Goal: Information Seeking & Learning: Learn about a topic

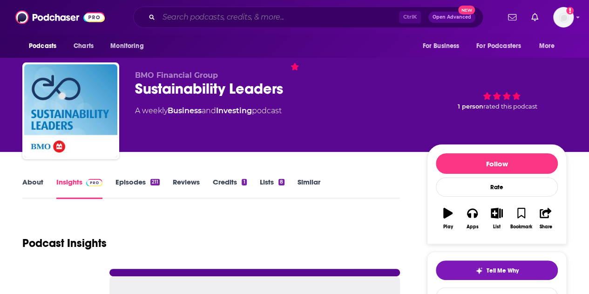
click at [208, 20] on input "Search podcasts, credits, & more..." at bounding box center [279, 17] width 240 height 15
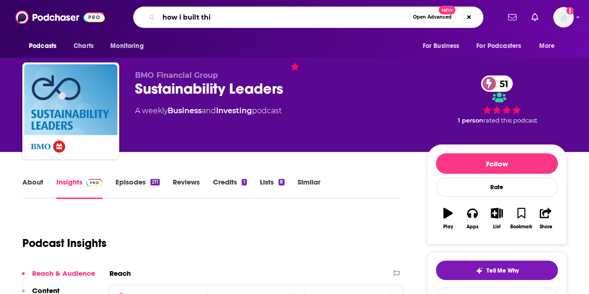
type input "how i built this"
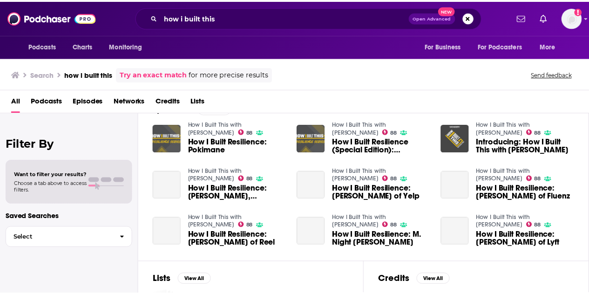
scroll to position [152, 0]
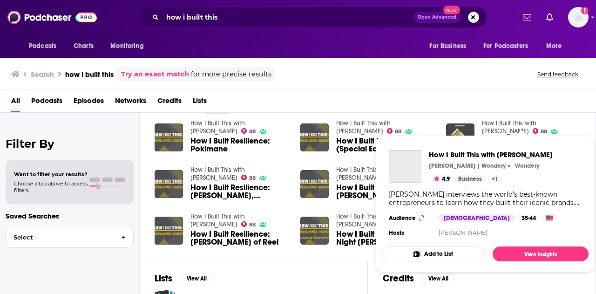
click at [516, 121] on link "How I Built This with Guy Raz" at bounding box center [509, 127] width 54 height 16
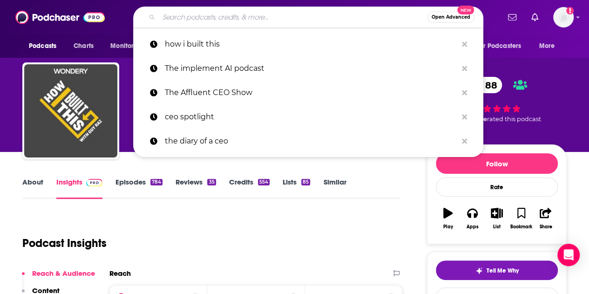
click at [189, 17] on input "Search podcasts, credits, & more..." at bounding box center [293, 17] width 269 height 15
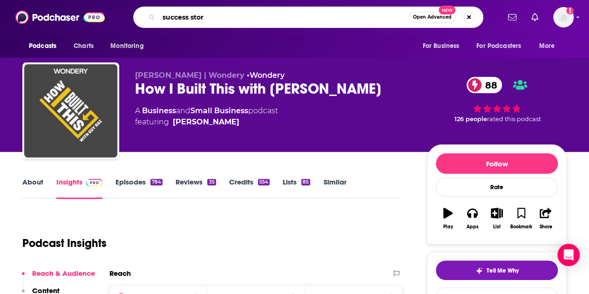
type input "success story"
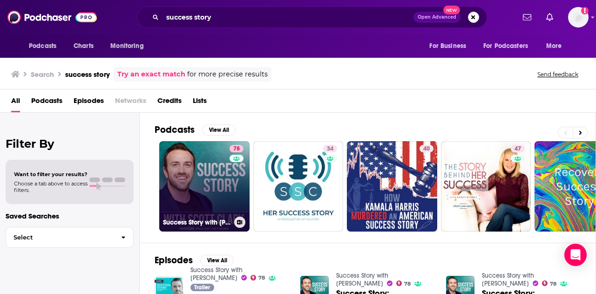
click at [214, 190] on link "78 Success Story with Scott D. Clary" at bounding box center [204, 186] width 90 height 90
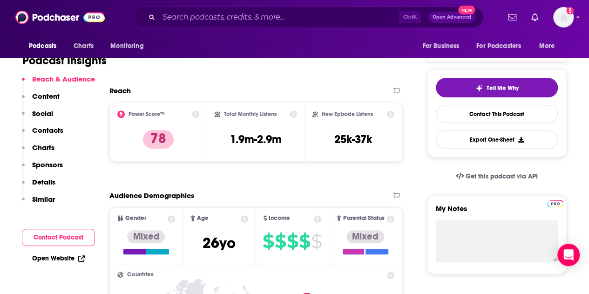
scroll to position [185, 0]
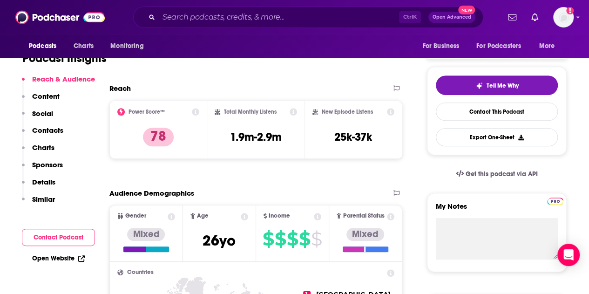
click at [45, 200] on p "Similar" at bounding box center [43, 199] width 23 height 9
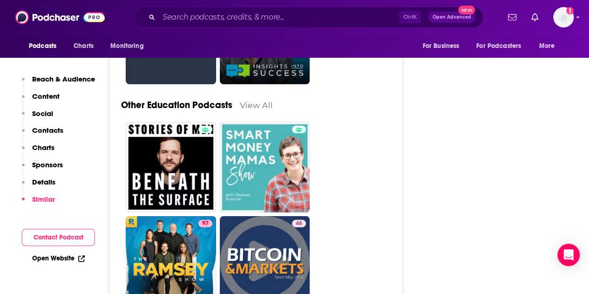
scroll to position [3095, 0]
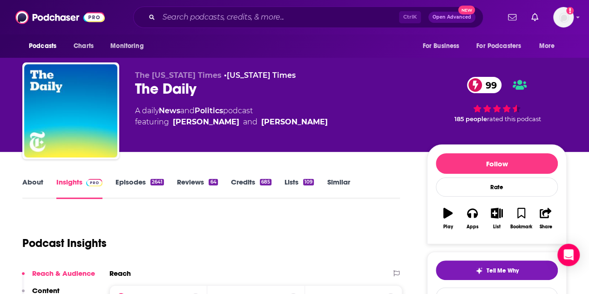
click at [39, 177] on link "About" at bounding box center [32, 187] width 21 height 21
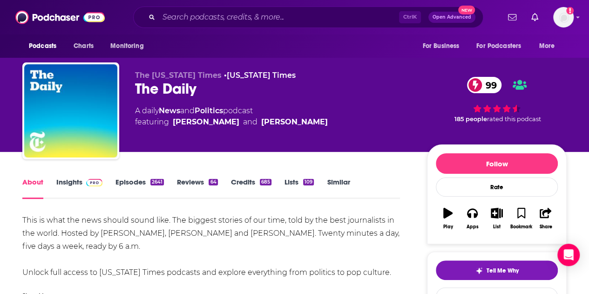
click at [75, 179] on link "Insights" at bounding box center [79, 187] width 46 height 21
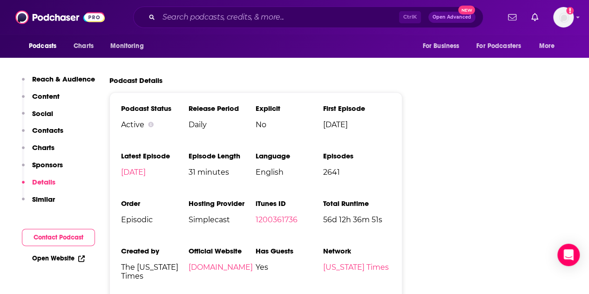
scroll to position [1984, 0]
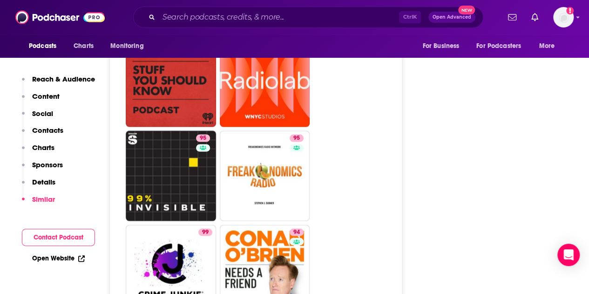
click at [38, 182] on p "Details" at bounding box center [43, 181] width 23 height 9
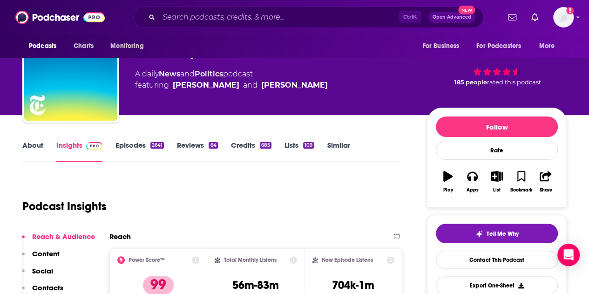
scroll to position [0, 0]
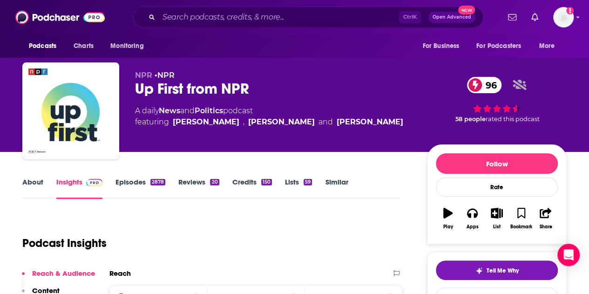
click at [41, 176] on div "About Insights Episodes 2878 Reviews 20 Credits 150 Lists 59 Similar" at bounding box center [211, 187] width 378 height 23
click at [38, 181] on link "About" at bounding box center [32, 187] width 21 height 21
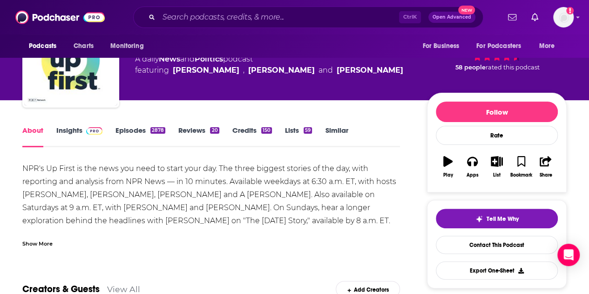
scroll to position [103, 0]
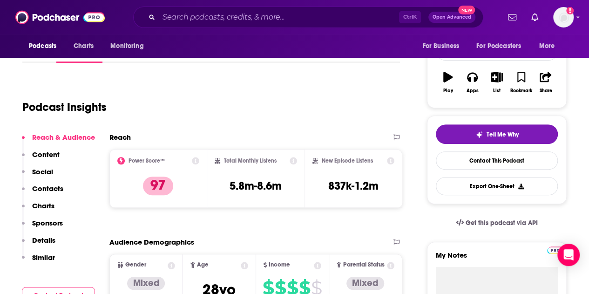
scroll to position [93, 0]
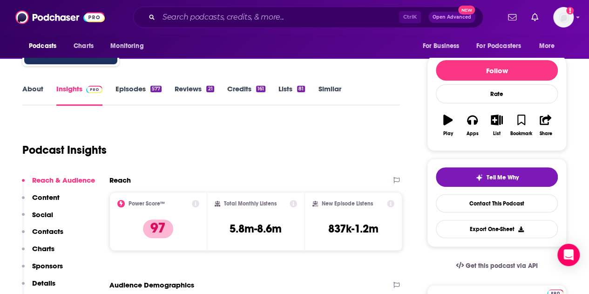
click at [42, 92] on link "About" at bounding box center [32, 94] width 21 height 21
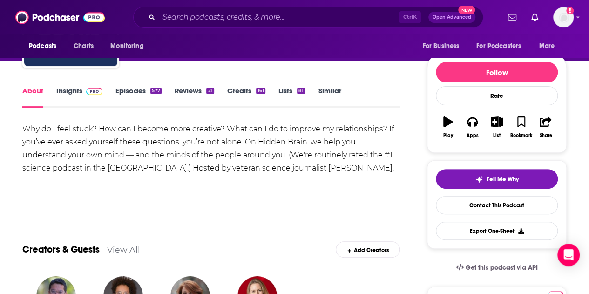
scroll to position [91, 0]
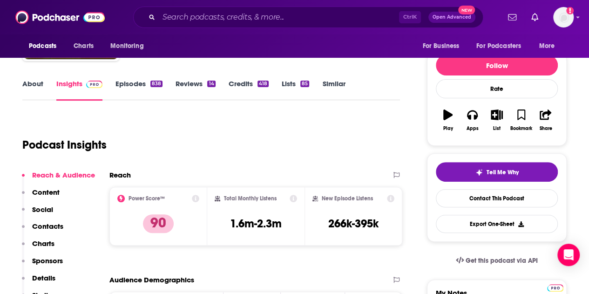
scroll to position [104, 0]
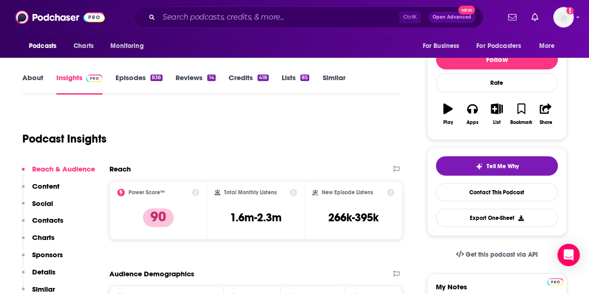
click at [38, 85] on link "About" at bounding box center [32, 83] width 21 height 21
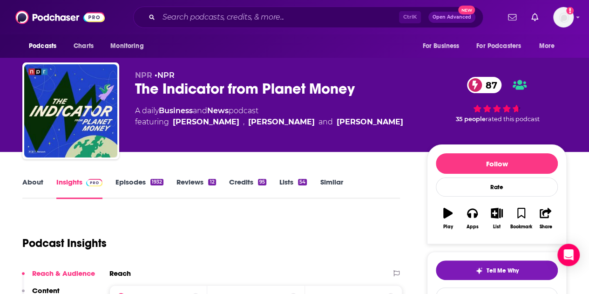
click at [31, 182] on link "About" at bounding box center [32, 187] width 21 height 21
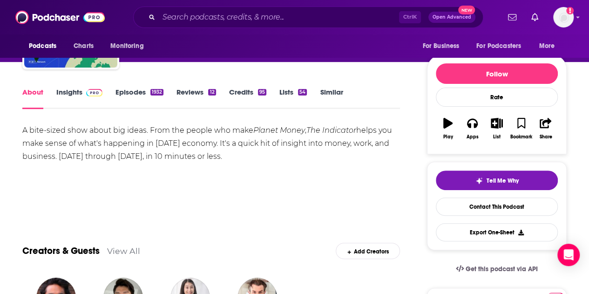
scroll to position [89, 0]
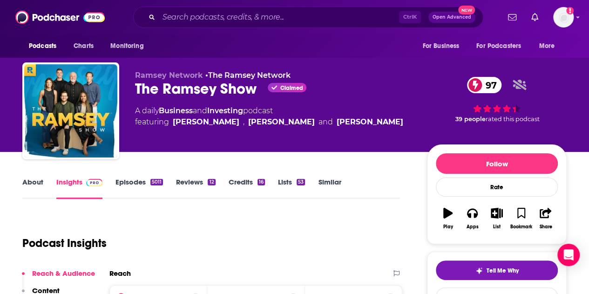
click at [40, 182] on link "About" at bounding box center [32, 187] width 21 height 21
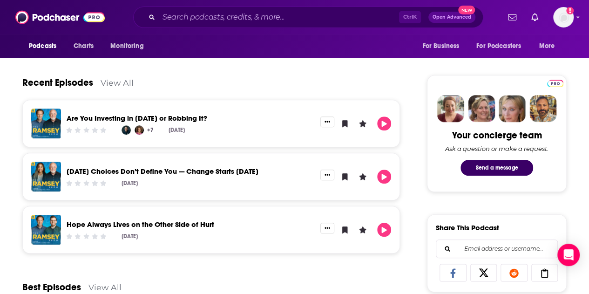
scroll to position [403, 0]
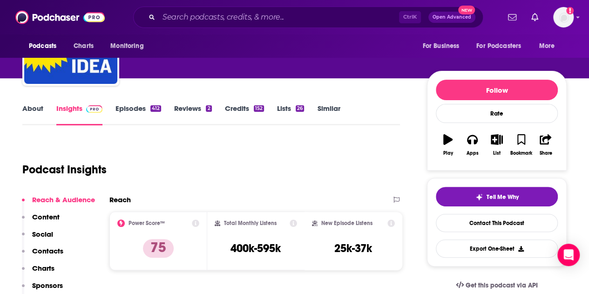
scroll to position [71, 0]
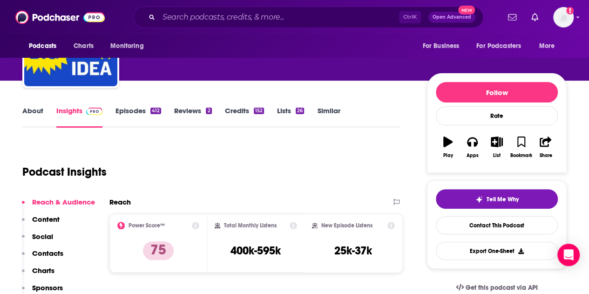
click at [34, 107] on link "About" at bounding box center [32, 116] width 21 height 21
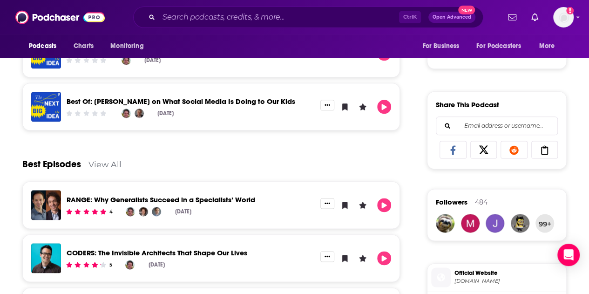
scroll to position [529, 0]
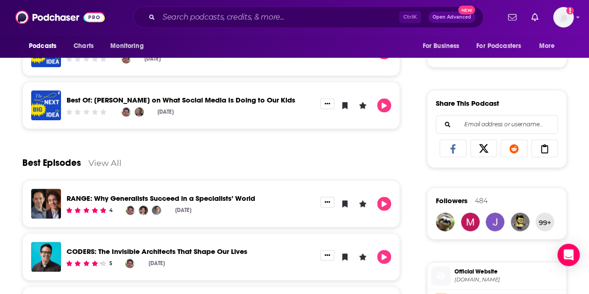
click at [110, 162] on link "View All" at bounding box center [104, 163] width 33 height 10
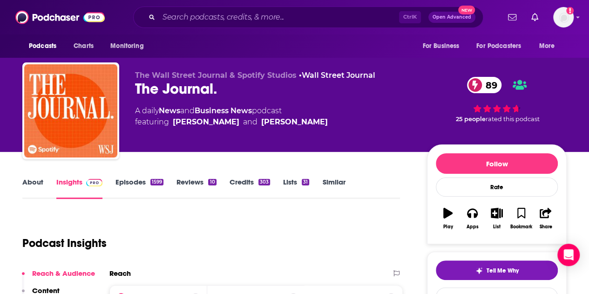
click at [38, 178] on link "About" at bounding box center [32, 187] width 21 height 21
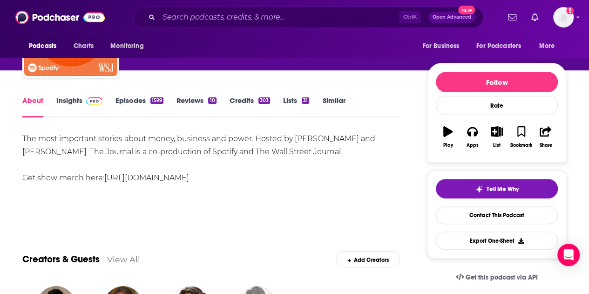
scroll to position [96, 0]
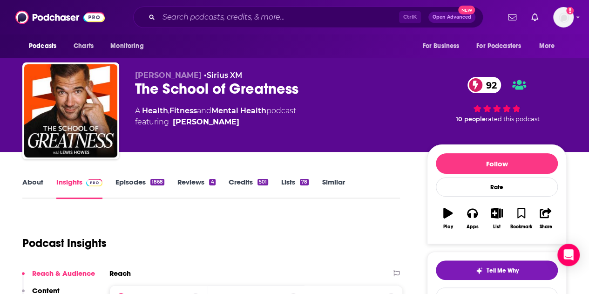
click at [33, 181] on link "About" at bounding box center [32, 187] width 21 height 21
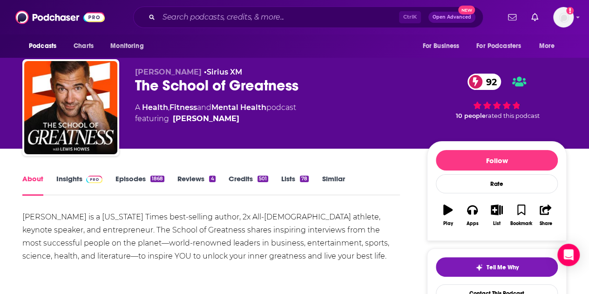
scroll to position [0, 0]
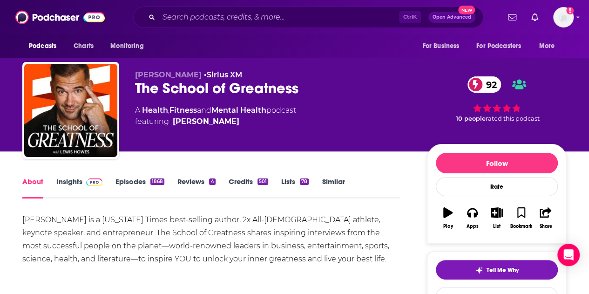
click at [76, 185] on link "Insights" at bounding box center [79, 187] width 46 height 21
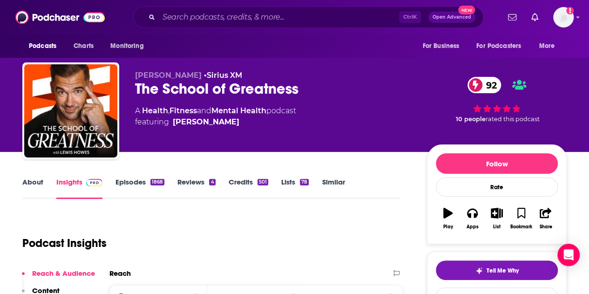
click at [207, 95] on div "The School of Greatness 92" at bounding box center [273, 89] width 277 height 18
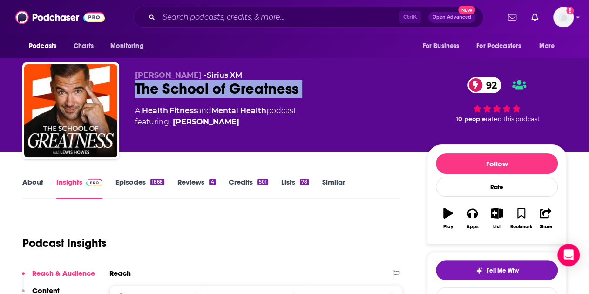
click at [207, 95] on div "The School of Greatness 92" at bounding box center [273, 89] width 277 height 18
copy div "The School of Greatness 92"
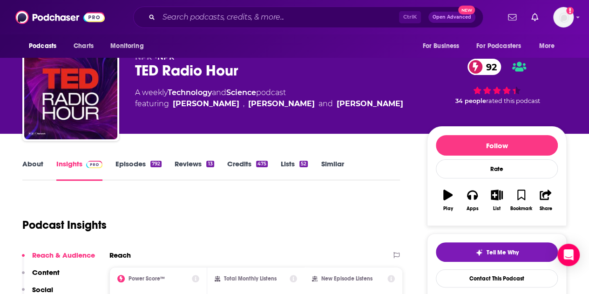
scroll to position [17, 0]
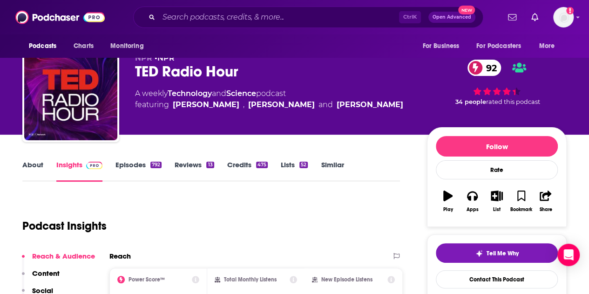
click at [43, 163] on link "About" at bounding box center [32, 170] width 21 height 21
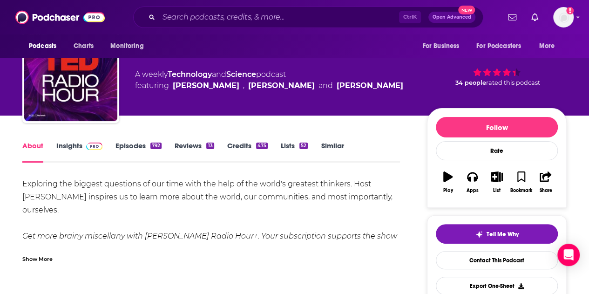
scroll to position [35, 0]
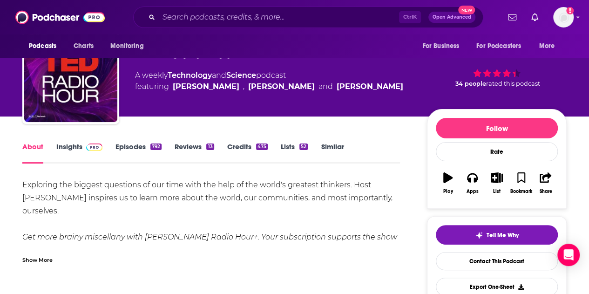
click at [79, 145] on link "Insights" at bounding box center [79, 152] width 46 height 21
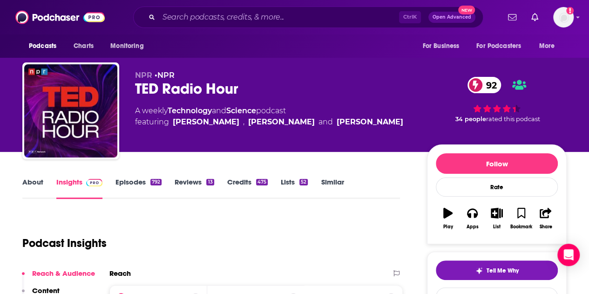
click at [180, 92] on div "TED Radio Hour 92" at bounding box center [273, 89] width 277 height 18
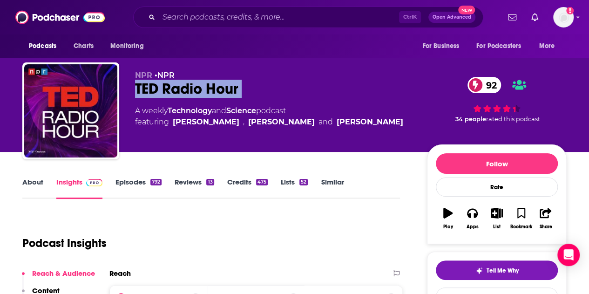
click at [180, 92] on div "TED Radio Hour 92" at bounding box center [273, 89] width 277 height 18
copy div "TED Radio Hour 92"
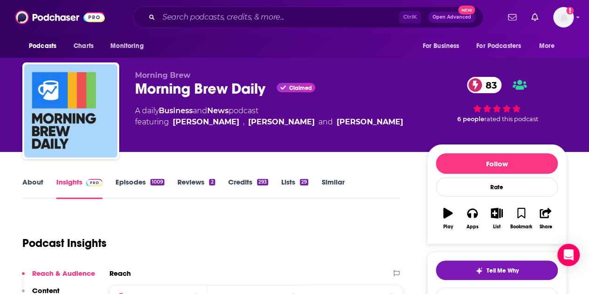
click at [35, 182] on link "About" at bounding box center [32, 187] width 21 height 21
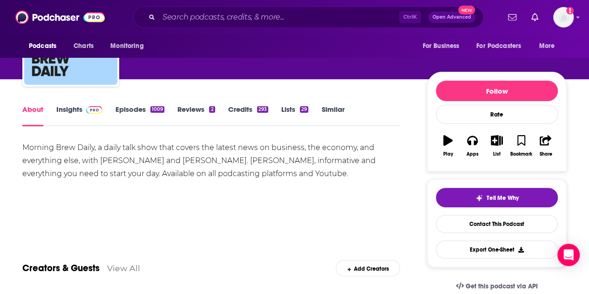
scroll to position [74, 0]
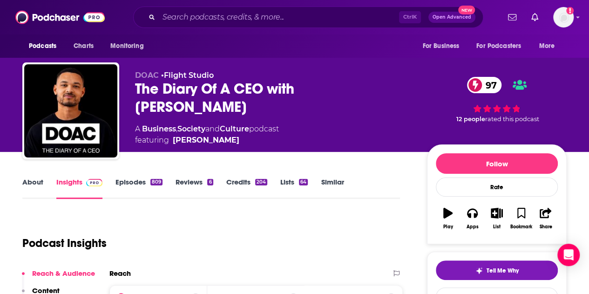
click at [27, 189] on link "About" at bounding box center [32, 187] width 21 height 21
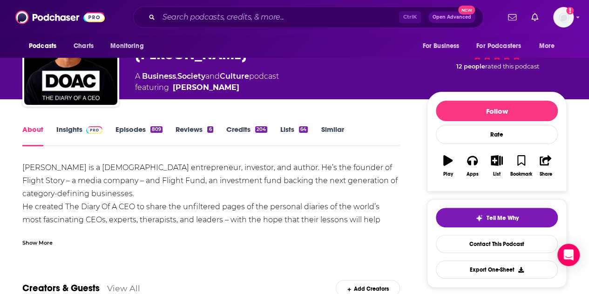
scroll to position [68, 0]
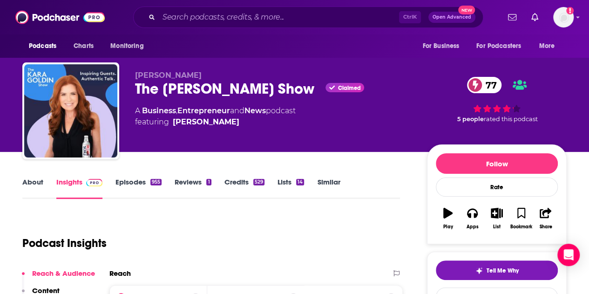
click at [25, 181] on link "About" at bounding box center [32, 187] width 21 height 21
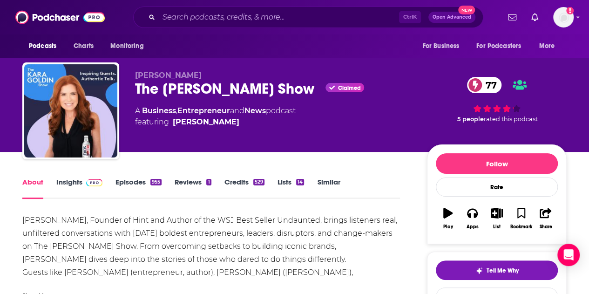
click at [25, 181] on link "About" at bounding box center [32, 187] width 21 height 21
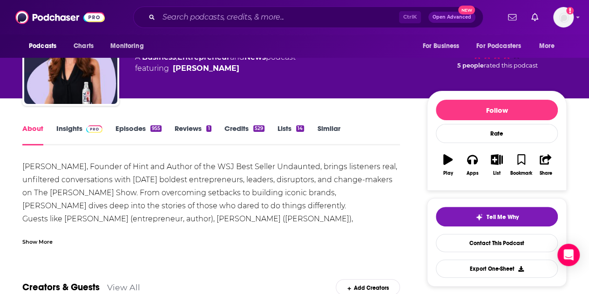
scroll to position [53, 0]
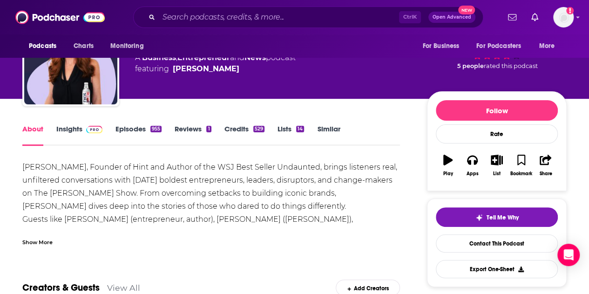
click at [48, 241] on div "Show More" at bounding box center [37, 241] width 30 height 9
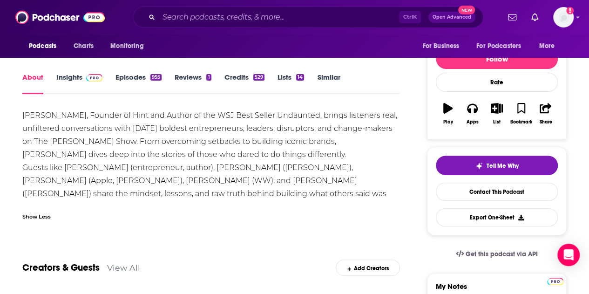
scroll to position [106, 0]
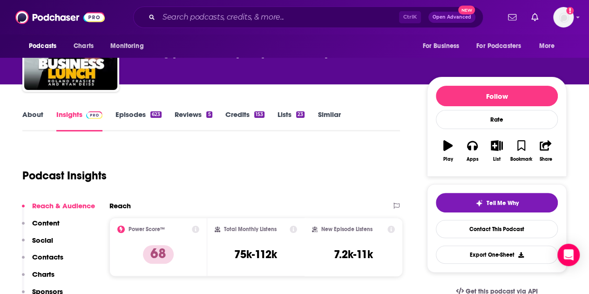
scroll to position [67, 0]
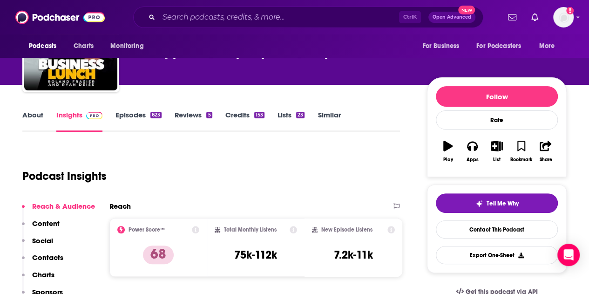
click at [41, 115] on link "About" at bounding box center [32, 120] width 21 height 21
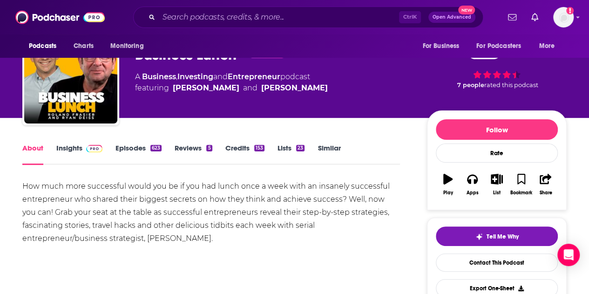
scroll to position [45, 0]
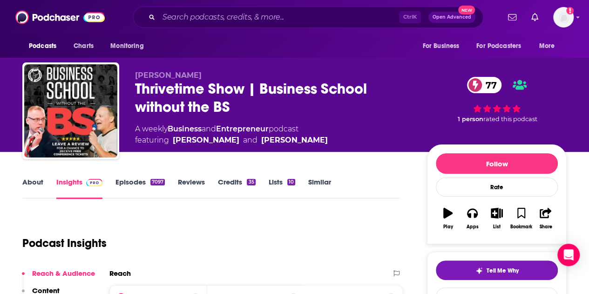
click at [36, 184] on link "About" at bounding box center [32, 187] width 21 height 21
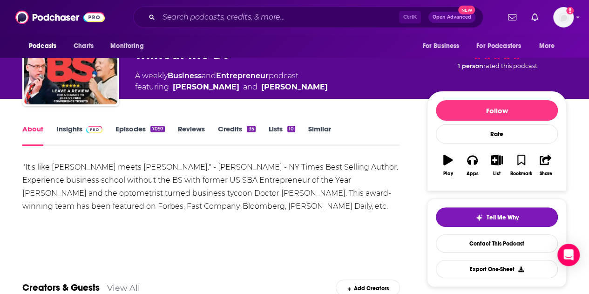
scroll to position [53, 0]
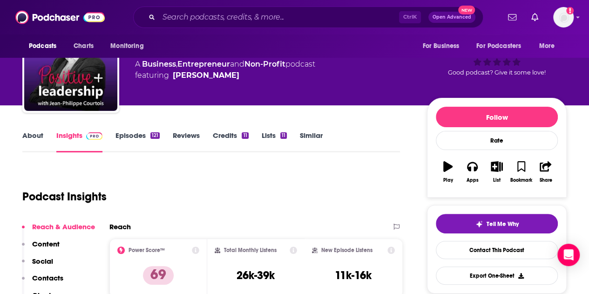
scroll to position [47, 0]
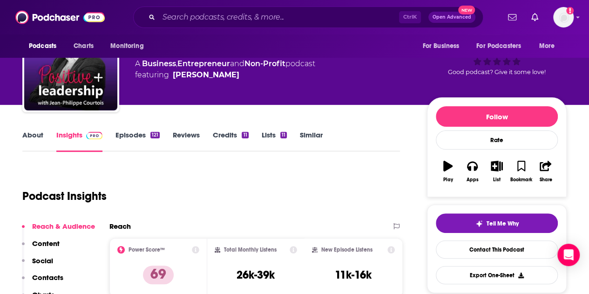
click at [36, 139] on link "About" at bounding box center [32, 140] width 21 height 21
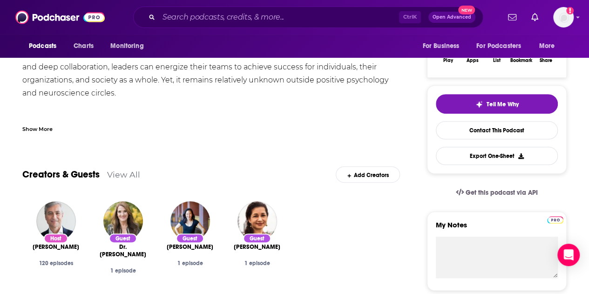
scroll to position [171, 0]
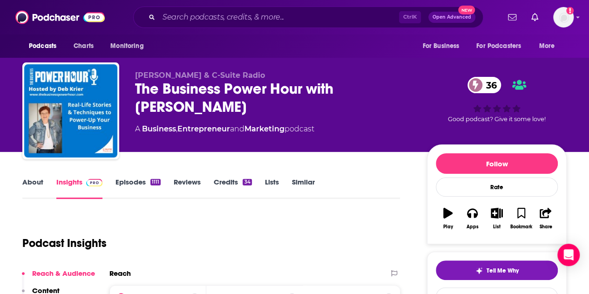
click at [40, 190] on link "About" at bounding box center [32, 187] width 21 height 21
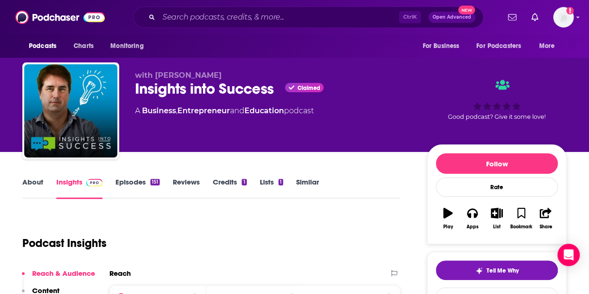
click at [29, 184] on link "About" at bounding box center [32, 187] width 21 height 21
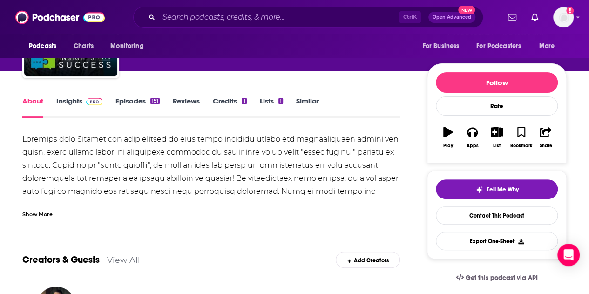
scroll to position [109, 0]
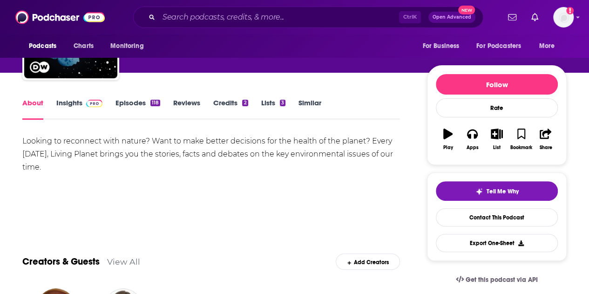
scroll to position [80, 0]
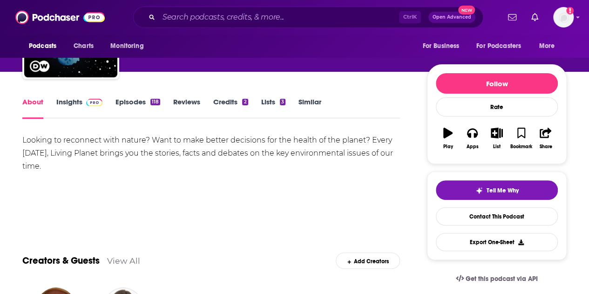
click at [68, 99] on link "Insights" at bounding box center [79, 107] width 46 height 21
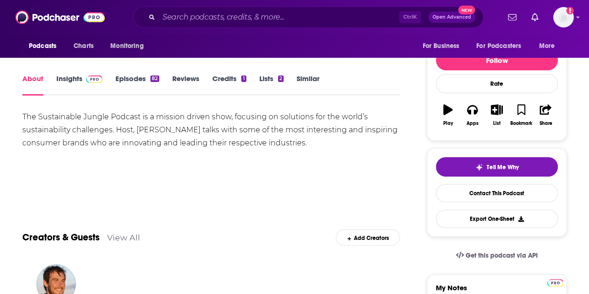
scroll to position [103, 0]
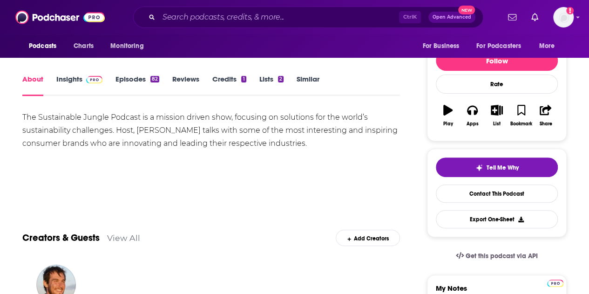
click at [347, 211] on div "Creators & Guests View All Add Creators" at bounding box center [211, 232] width 378 height 50
click at [350, 212] on div "Creators & Guests View All Add Creators" at bounding box center [211, 232] width 378 height 50
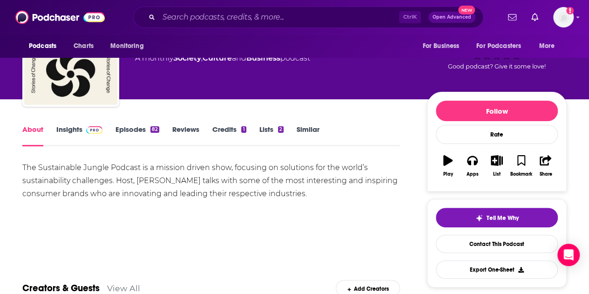
scroll to position [50, 0]
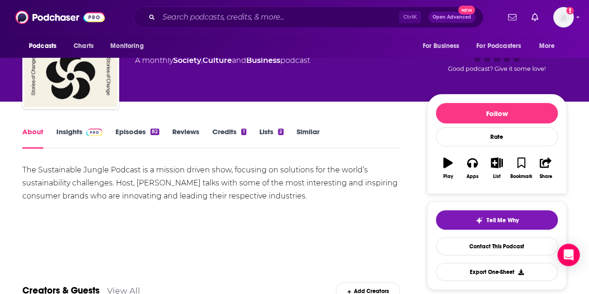
click at [142, 129] on link "Episodes 82" at bounding box center [138, 137] width 44 height 21
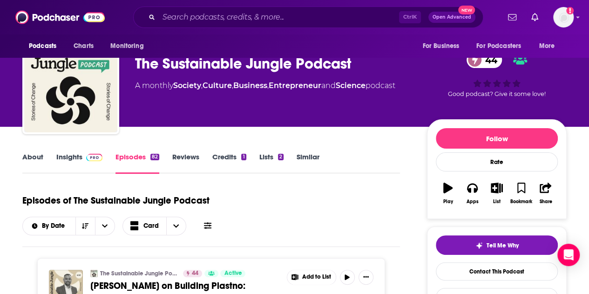
scroll to position [25, 0]
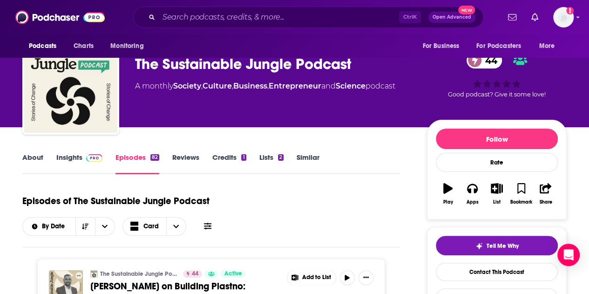
click at [71, 158] on link "Insights" at bounding box center [79, 163] width 46 height 21
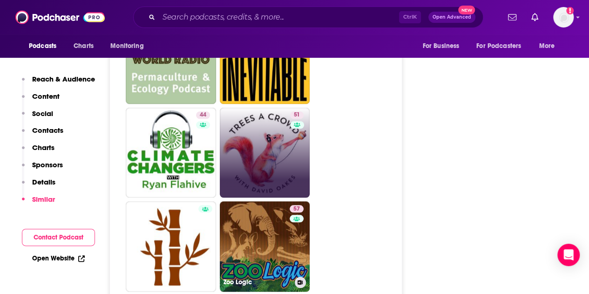
scroll to position [2123, 0]
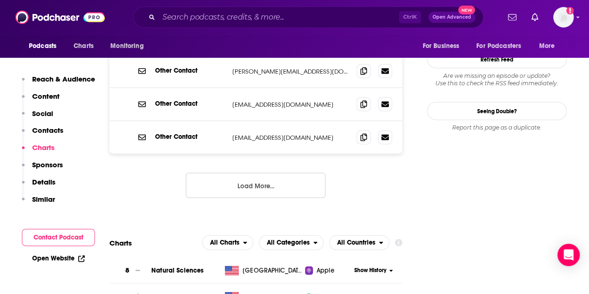
scroll to position [1016, 0]
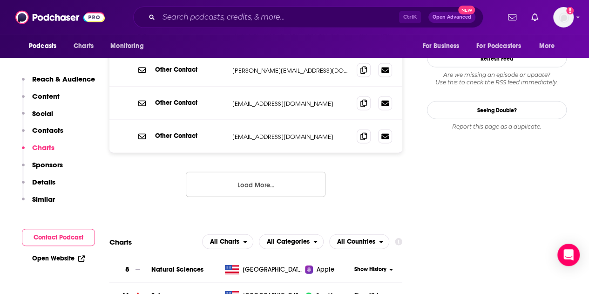
click at [243, 172] on button "Load More..." at bounding box center [256, 184] width 140 height 25
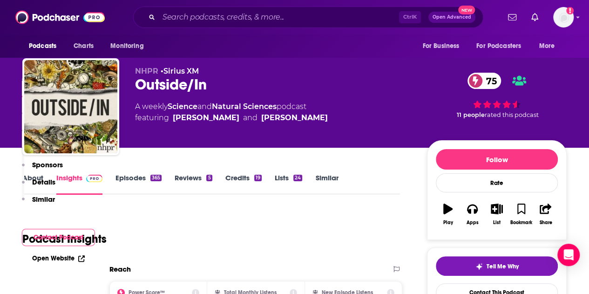
scroll to position [0, 0]
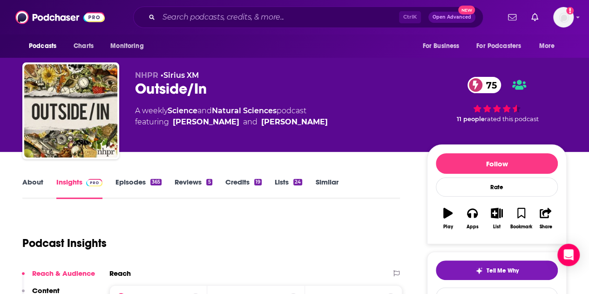
click at [30, 178] on link "About" at bounding box center [32, 187] width 21 height 21
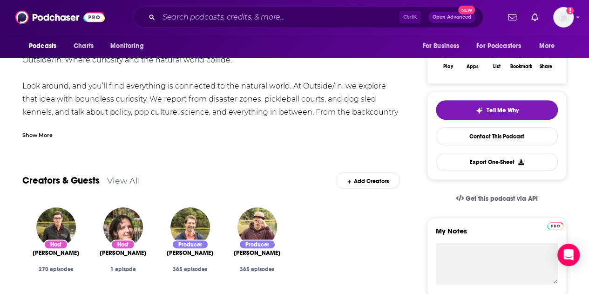
scroll to position [130, 0]
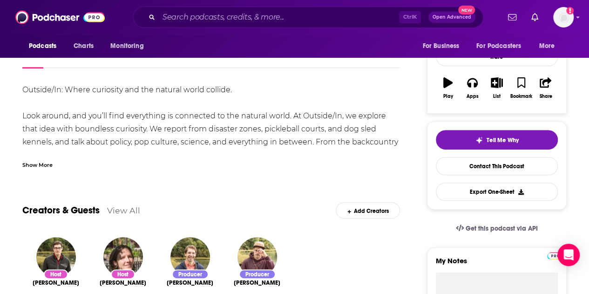
click at [39, 165] on div "Show More" at bounding box center [37, 164] width 30 height 9
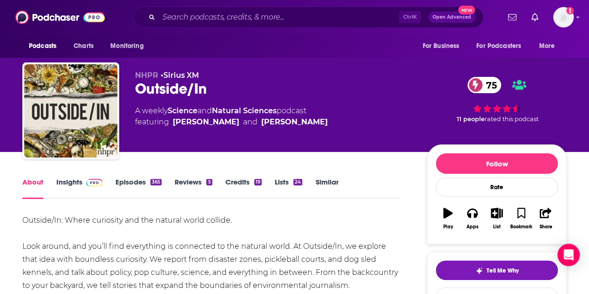
scroll to position [181, 0]
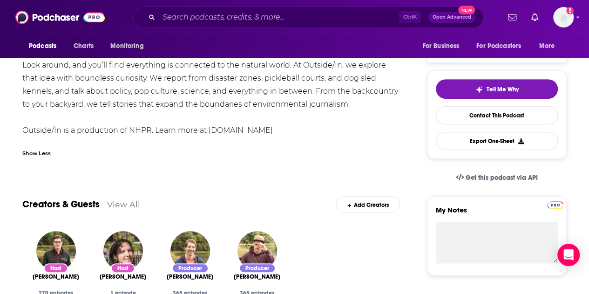
click at [257, 129] on div "Outside/In: Where curiosity and the natural world collide. Look around, and you…" at bounding box center [211, 85] width 378 height 104
drag, startPoint x: 257, startPoint y: 129, endPoint x: 248, endPoint y: 132, distance: 9.2
click at [248, 132] on div "Outside/In: Where curiosity and the natural world collide. Look around, and you…" at bounding box center [211, 85] width 378 height 104
click at [277, 131] on div "Outside/In: Where curiosity and the natural world collide. Look around, and you…" at bounding box center [211, 85] width 378 height 104
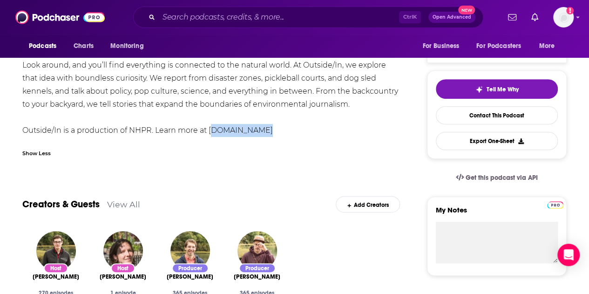
drag, startPoint x: 277, startPoint y: 131, endPoint x: 222, endPoint y: 131, distance: 55.0
click at [222, 131] on div "Outside/In: Where curiosity and the natural world collide. Look around, and you…" at bounding box center [211, 85] width 378 height 104
copy div "outsideinradio.org"
